Goal: Task Accomplishment & Management: Manage account settings

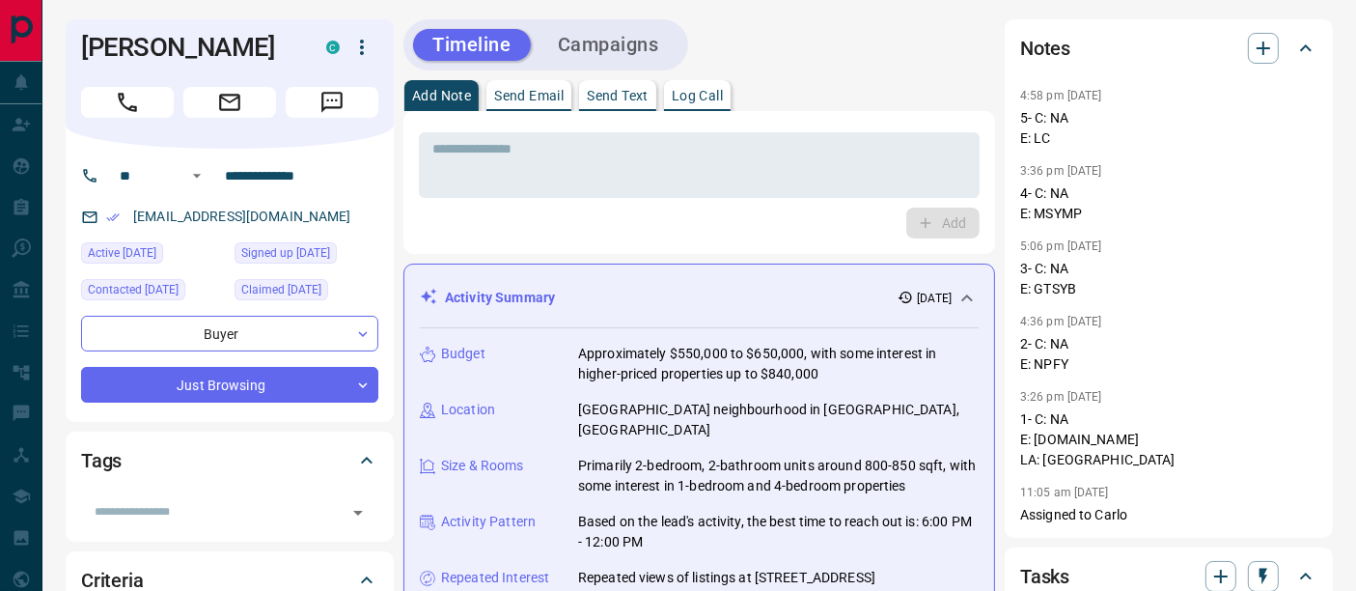
click at [683, 92] on p "Log Call" at bounding box center [697, 96] width 51 height 14
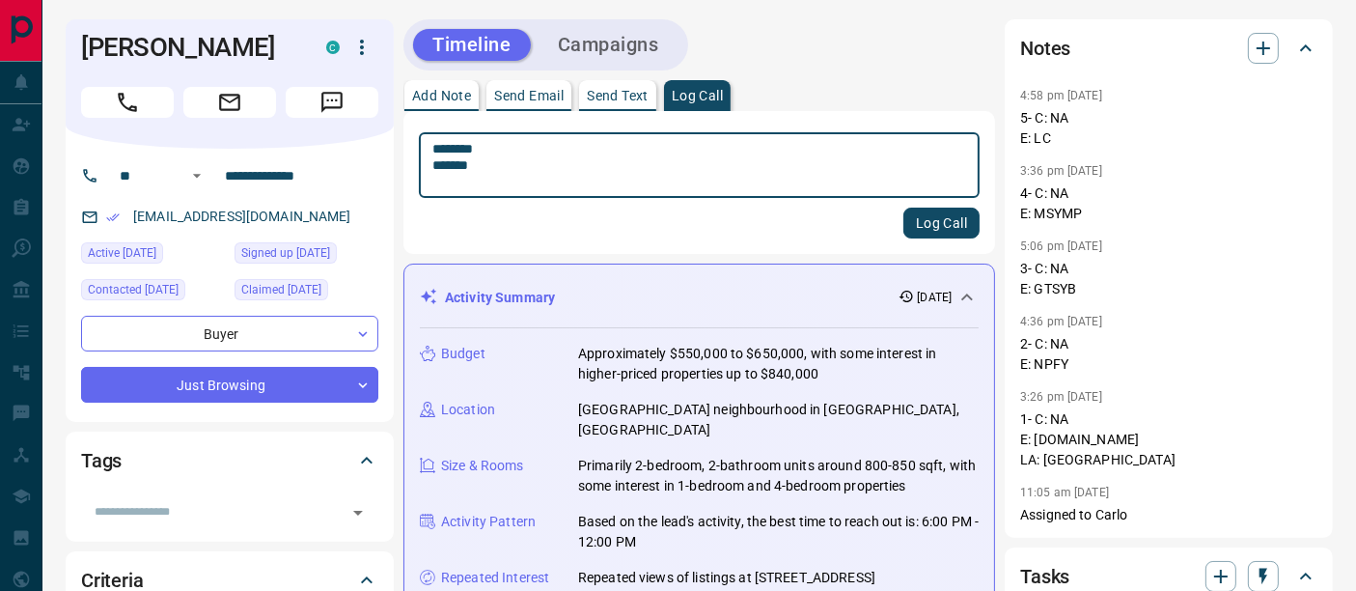
type textarea "******** *******"
click at [959, 229] on button "Log Call" at bounding box center [941, 222] width 76 height 31
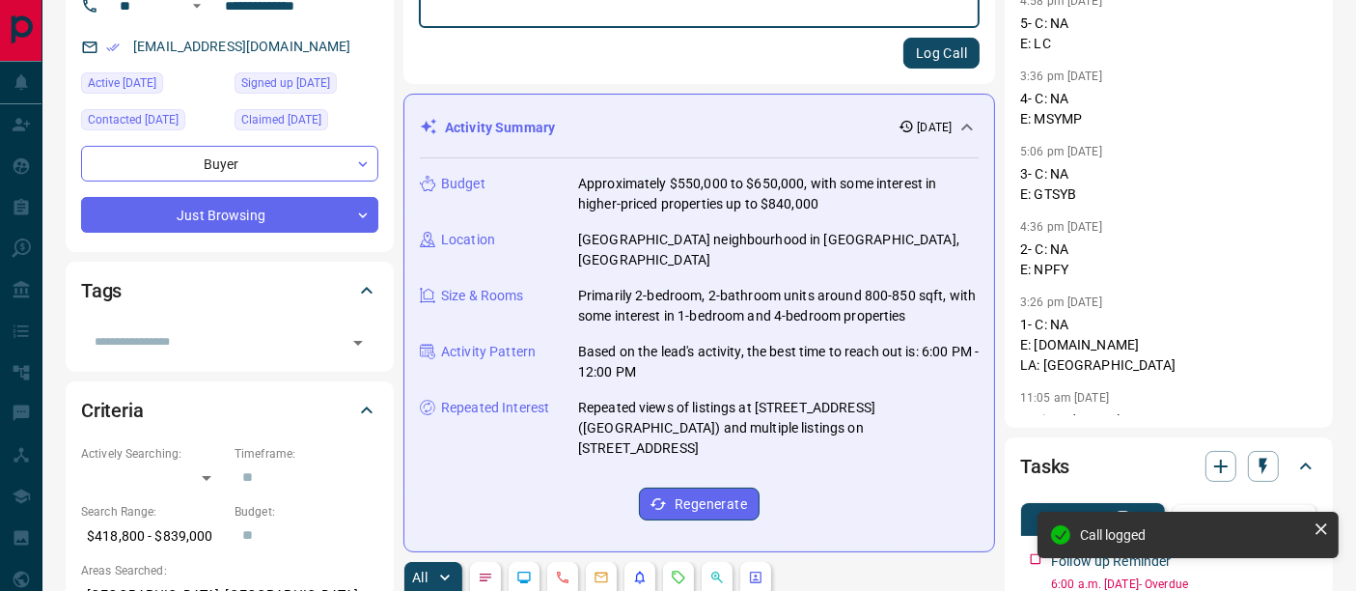
scroll to position [321, 0]
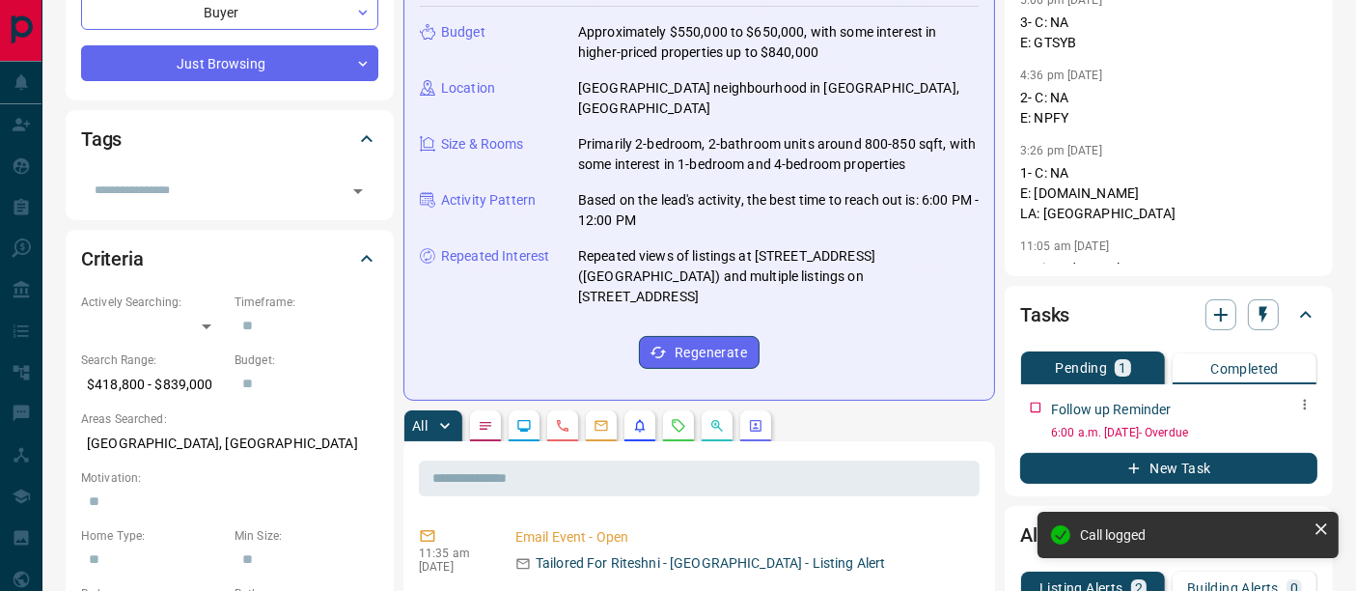
click at [1310, 402] on icon "button" at bounding box center [1304, 404] width 15 height 15
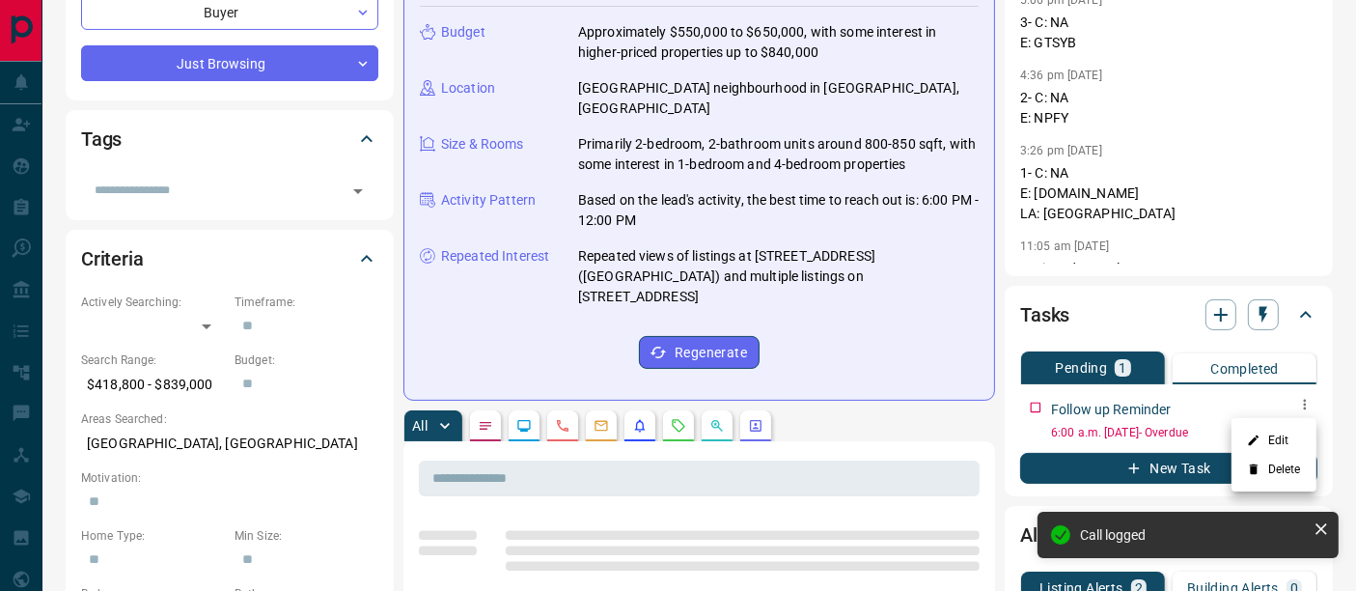
click at [1284, 434] on div "Edit Delete" at bounding box center [678, 295] width 1356 height 591
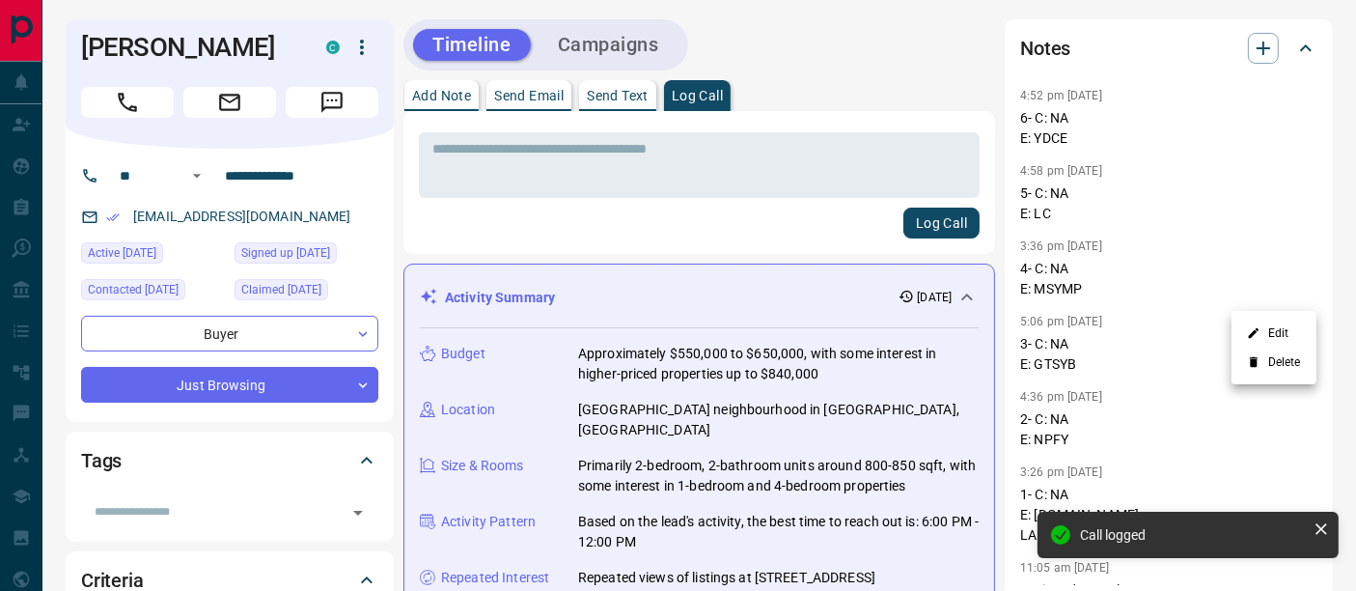
scroll to position [428, 0]
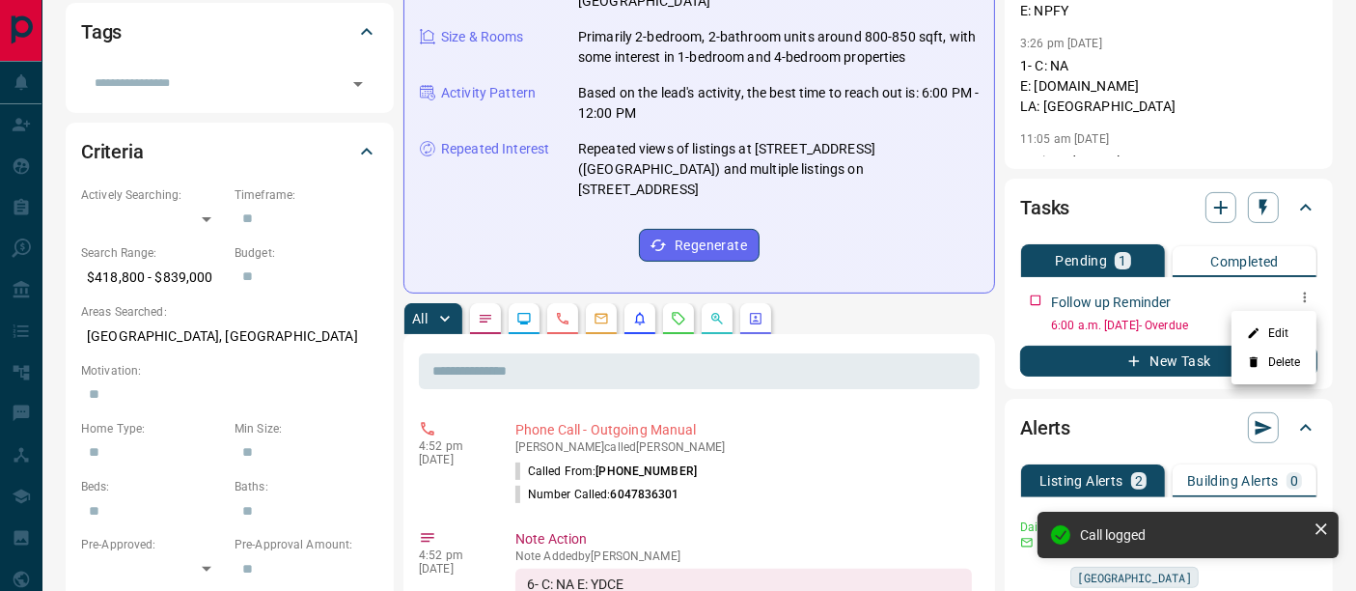
click at [1291, 320] on li "Edit" at bounding box center [1273, 332] width 85 height 29
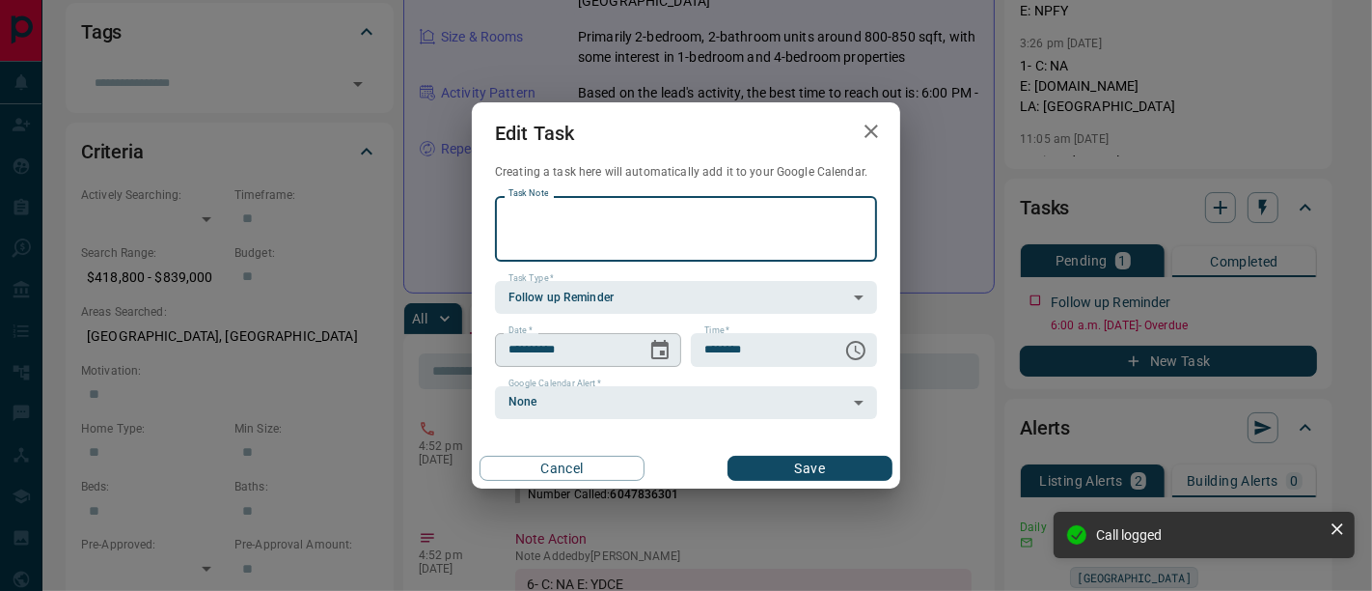
click at [654, 354] on icon "Choose date, selected date is Sep 12, 2025" at bounding box center [659, 350] width 23 height 23
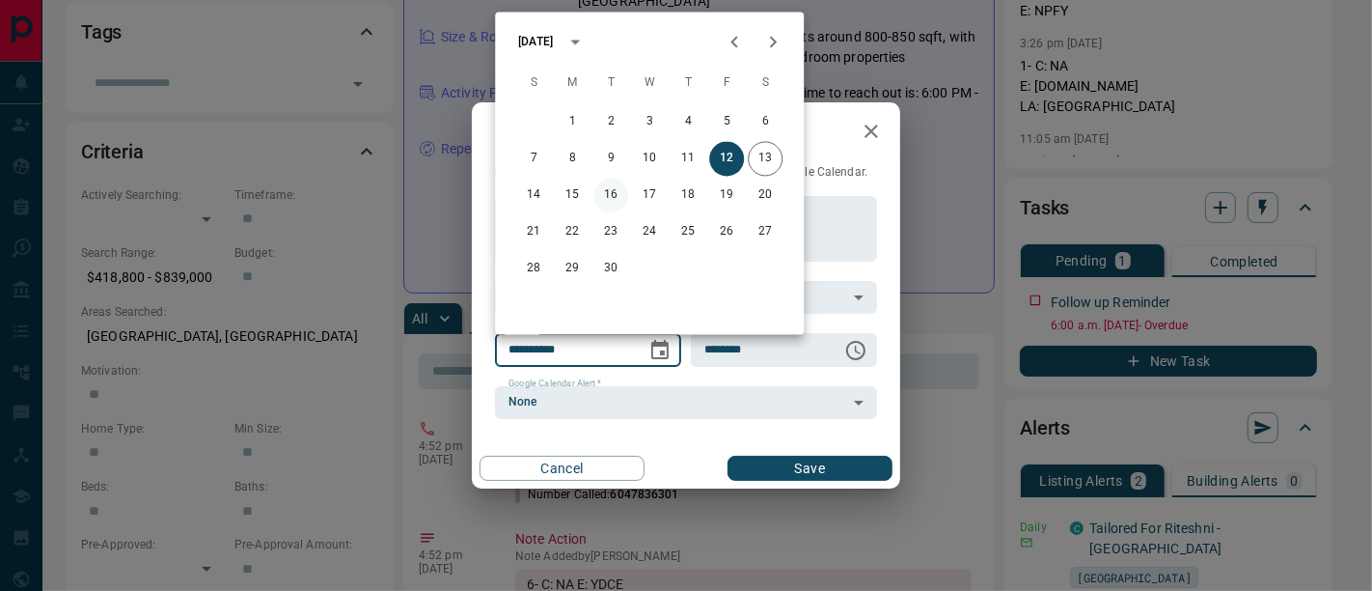
click at [612, 194] on button "16" at bounding box center [610, 196] width 35 height 35
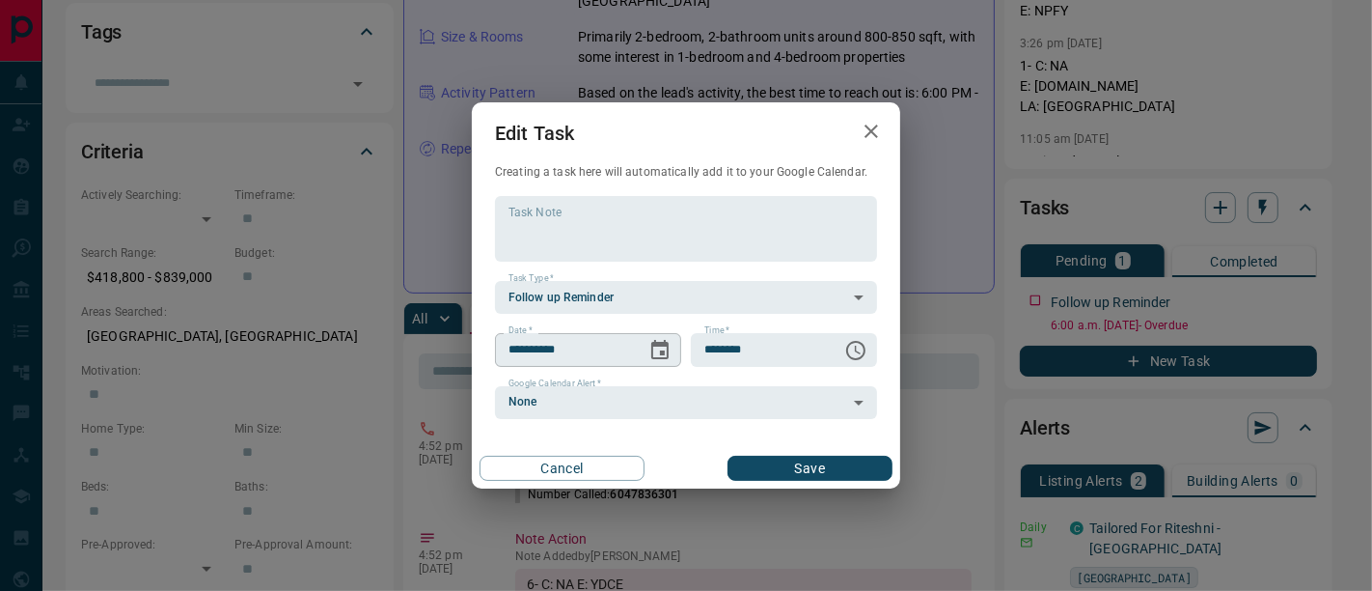
click at [668, 345] on icon "Choose date, selected date is Sep 16, 2025" at bounding box center [659, 349] width 17 height 19
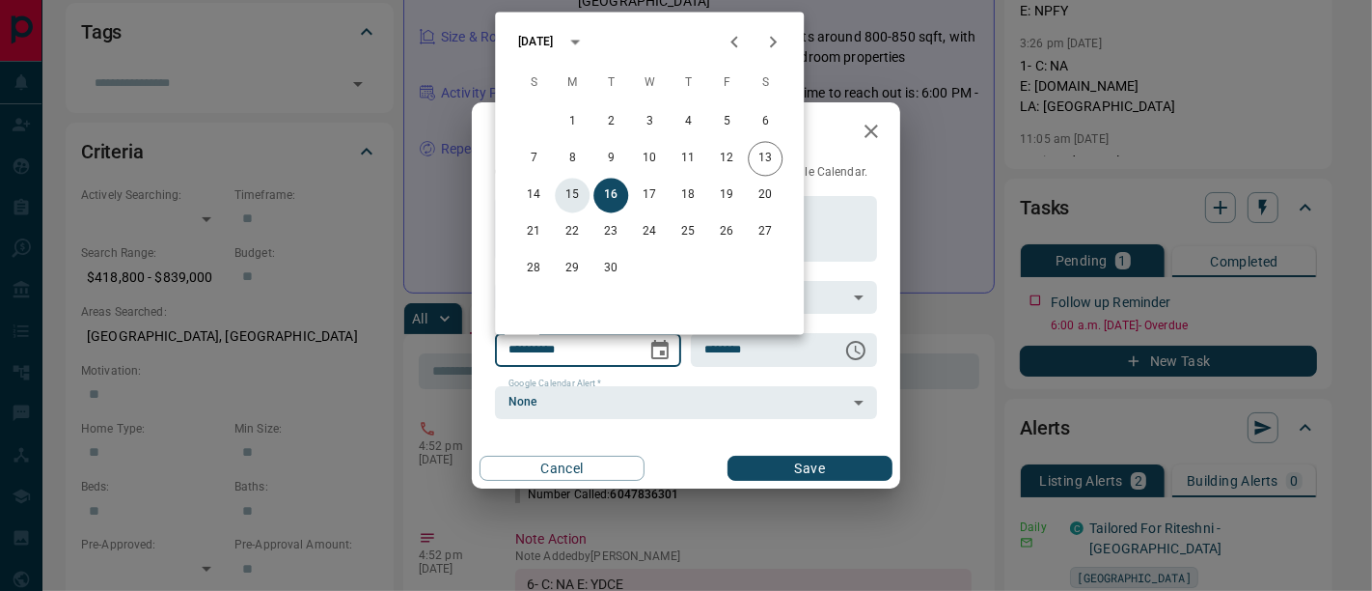
click at [579, 199] on button "15" at bounding box center [572, 196] width 35 height 35
type input "**********"
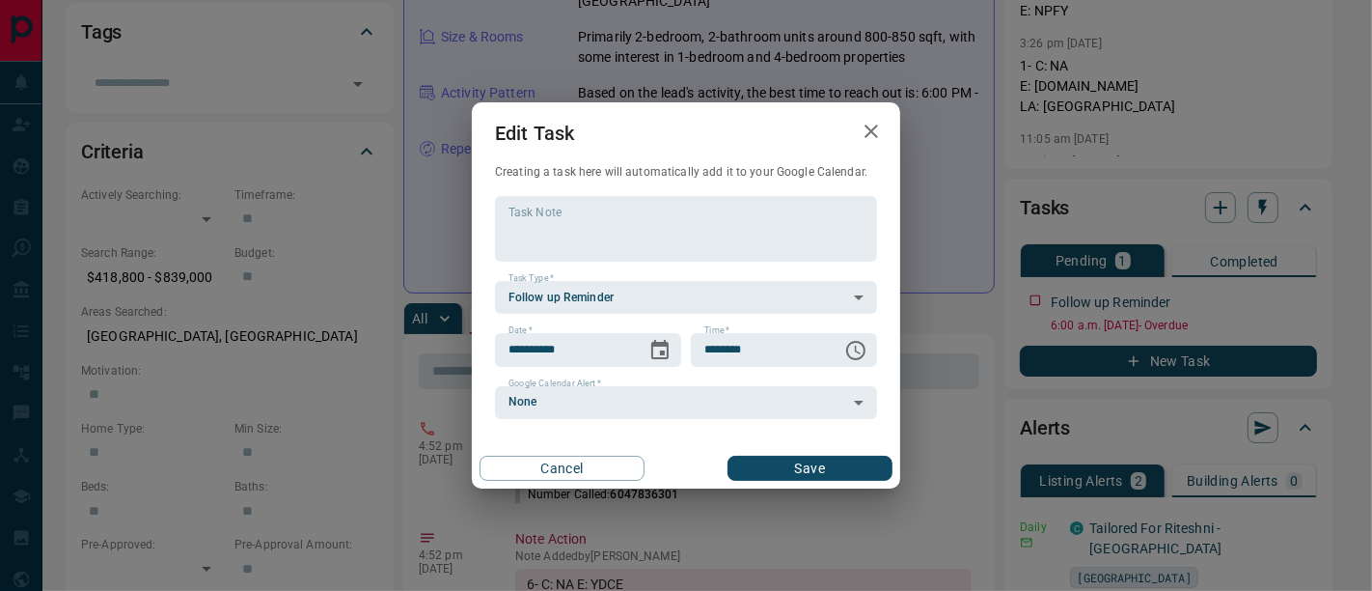
click at [761, 473] on button "Save" at bounding box center [810, 467] width 165 height 25
